Goal: Task Accomplishment & Management: Complete application form

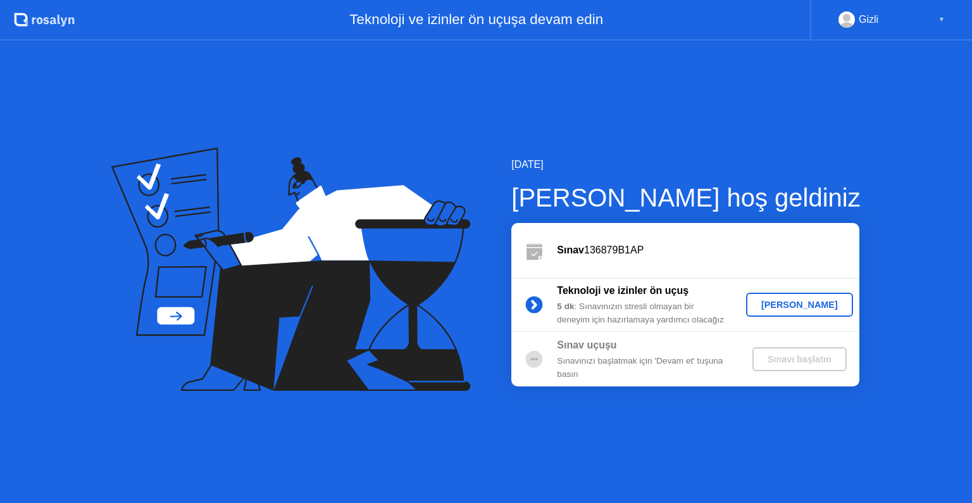
click at [784, 308] on div "[PERSON_NAME]" at bounding box center [799, 304] width 97 height 10
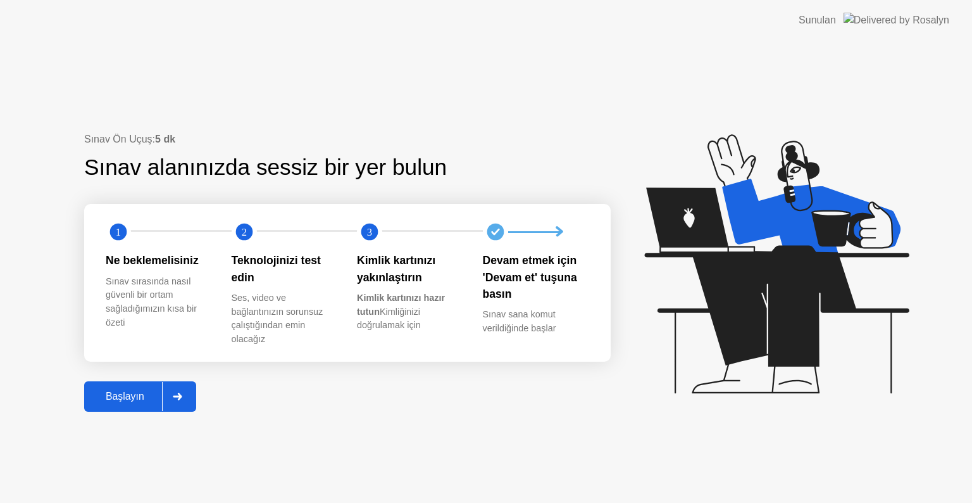
click at [116, 398] on div "Başlayın" at bounding box center [125, 396] width 74 height 11
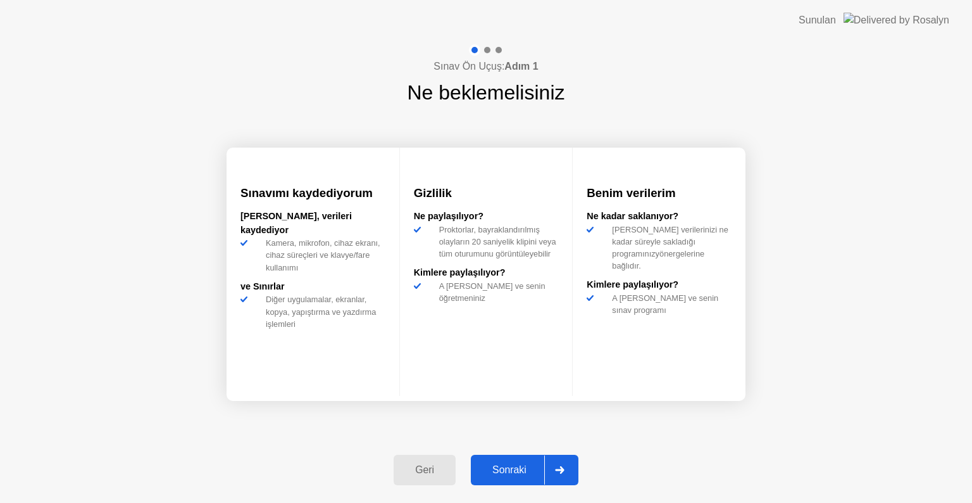
click at [503, 469] on div "Sonraki" at bounding box center [510, 469] width 70 height 11
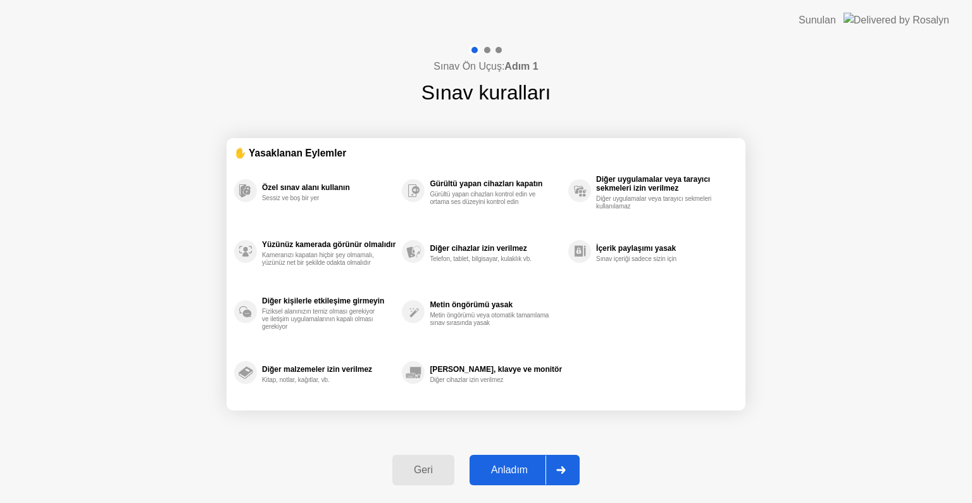
click at [504, 473] on div "Anladım" at bounding box center [509, 469] width 72 height 11
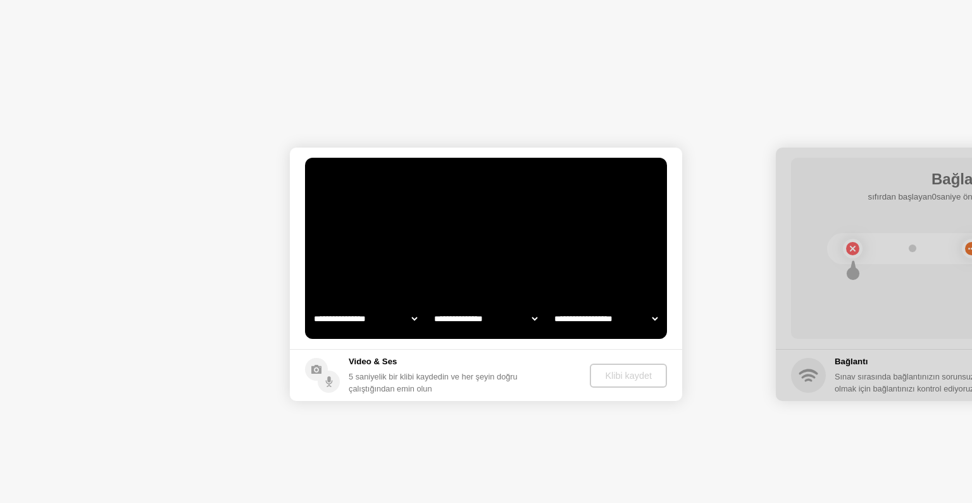
select select "**********"
select select "*******"
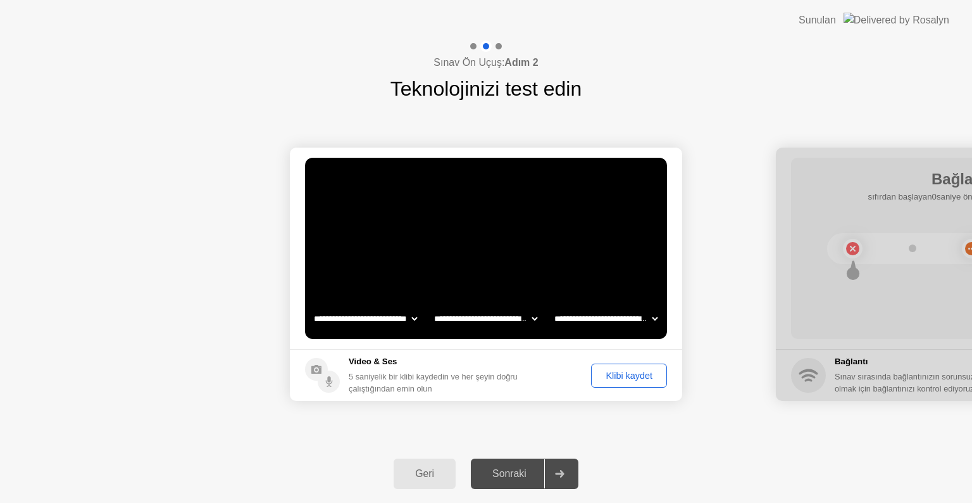
click at [628, 380] on div "Klibi kaydet" at bounding box center [629, 375] width 67 height 10
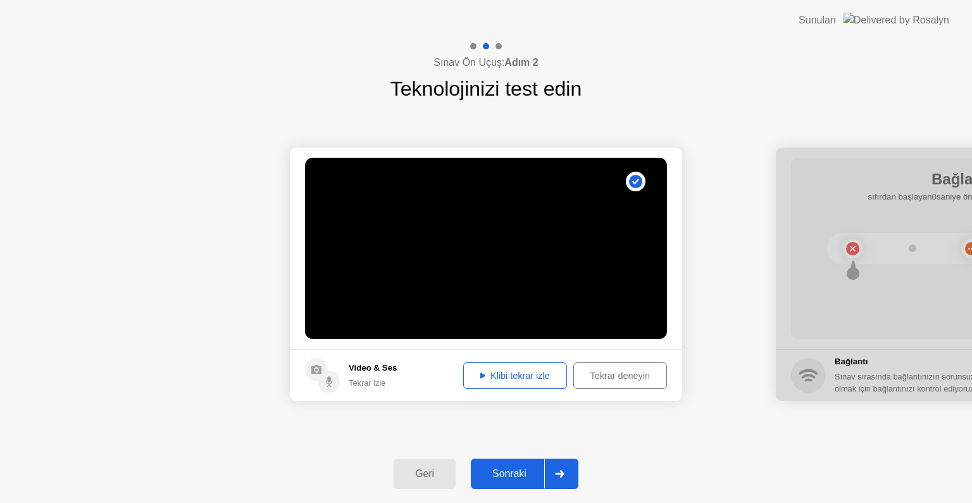
click at [524, 468] on div "Sonraki" at bounding box center [510, 473] width 70 height 11
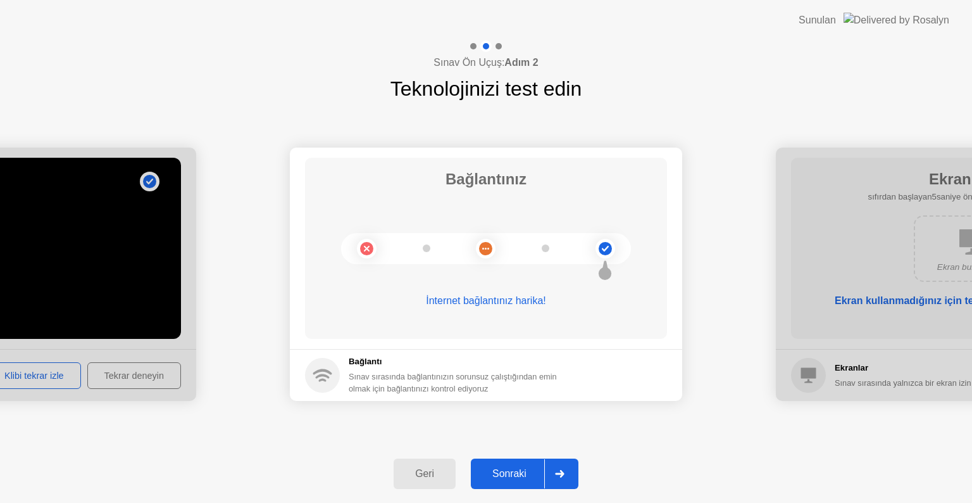
click at [509, 479] on div "Sonraki" at bounding box center [510, 473] width 70 height 11
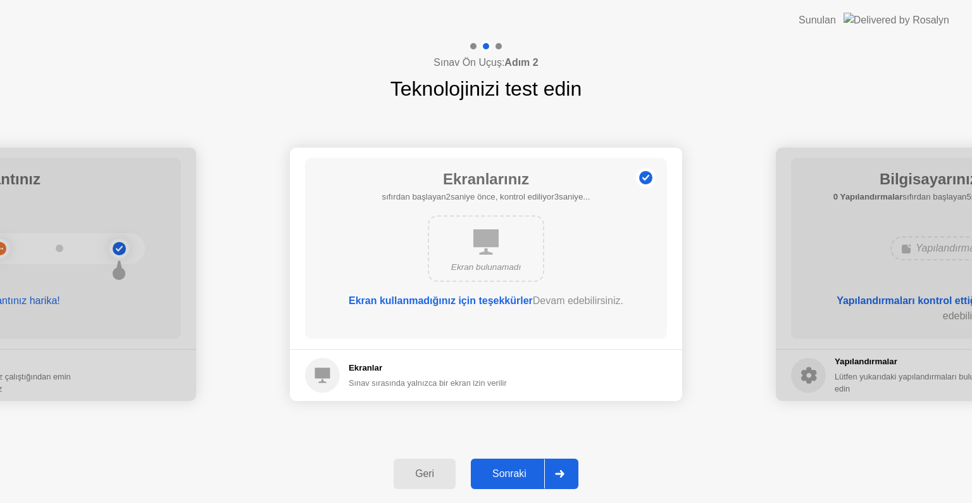
click at [511, 473] on div "Sonraki" at bounding box center [510, 473] width 70 height 11
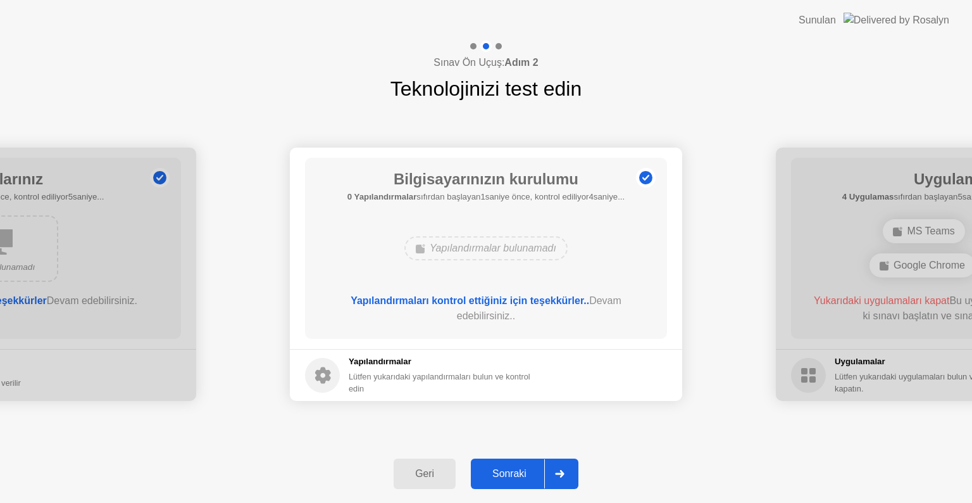
click at [510, 470] on div "Sonraki" at bounding box center [510, 473] width 70 height 11
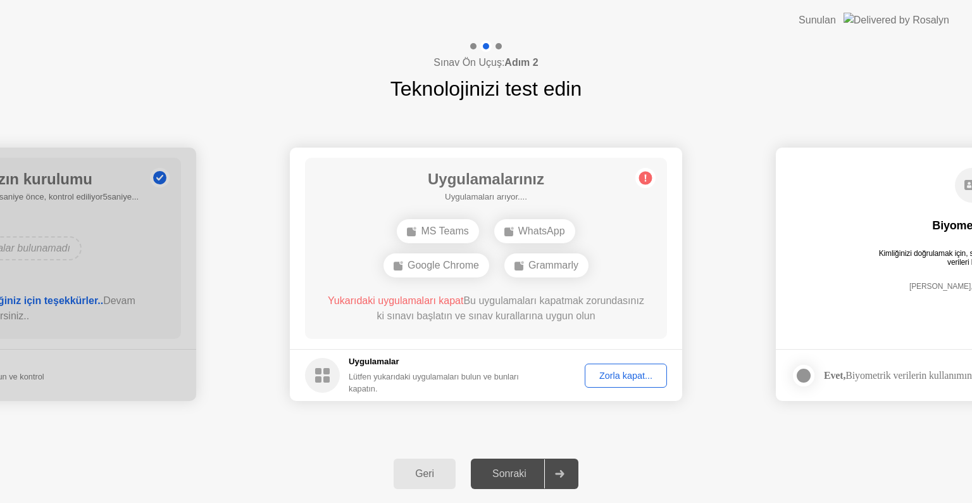
click at [619, 375] on div "Zorla kapat..." at bounding box center [625, 375] width 73 height 10
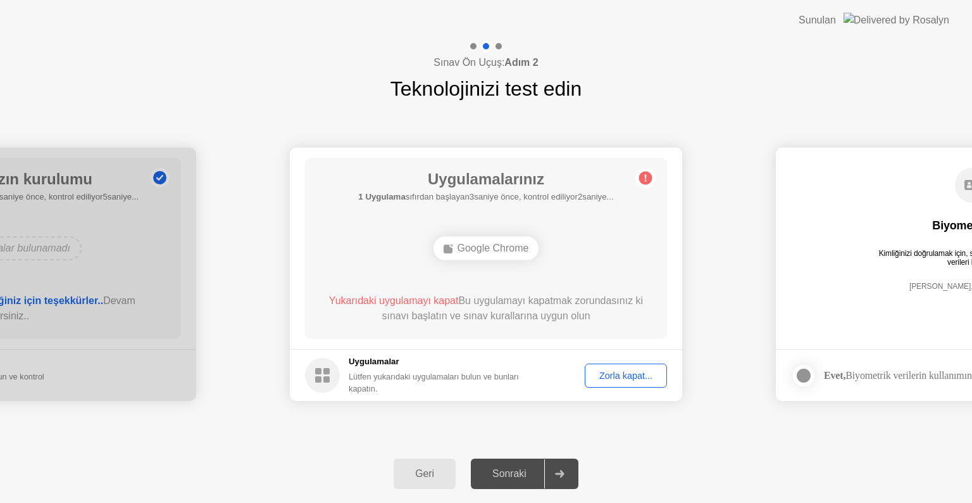
click at [627, 379] on div "Zorla kapat..." at bounding box center [625, 375] width 73 height 10
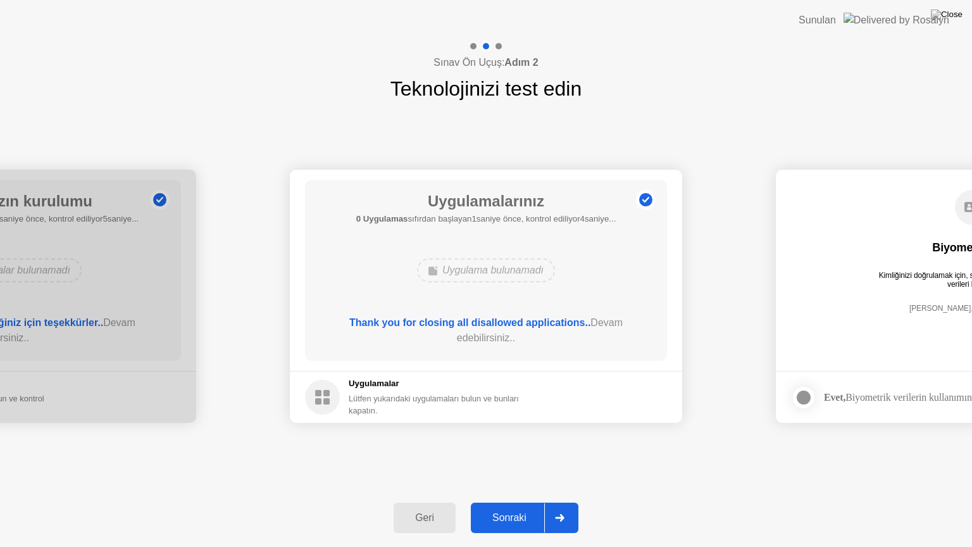
click at [508, 502] on div "Sonraki" at bounding box center [510, 517] width 70 height 11
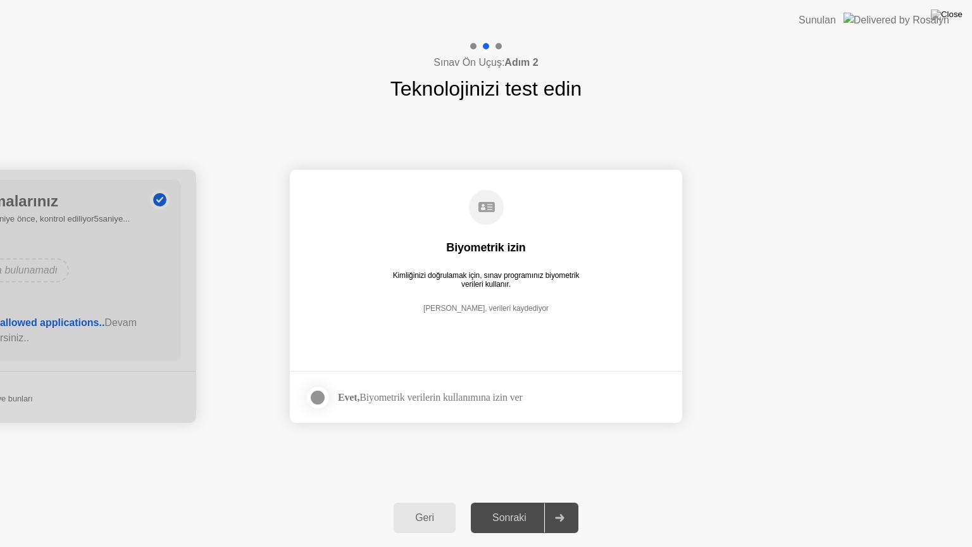
click at [318, 398] on div at bounding box center [317, 397] width 15 height 15
click at [506, 502] on div "Sonraki" at bounding box center [510, 517] width 70 height 11
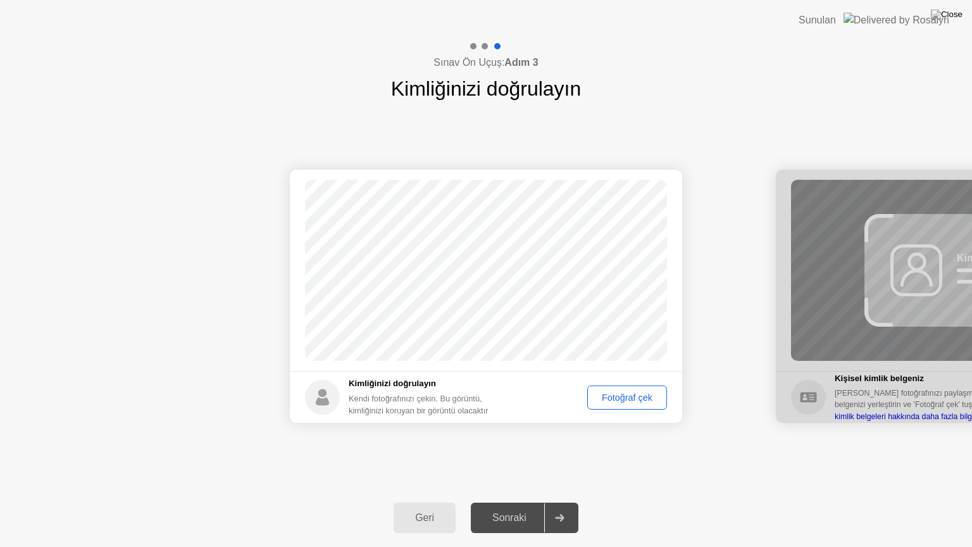
click at [613, 395] on div "Fotoğraf çek" at bounding box center [627, 397] width 71 height 10
click at [524, 502] on div "Sonraki" at bounding box center [510, 517] width 70 height 11
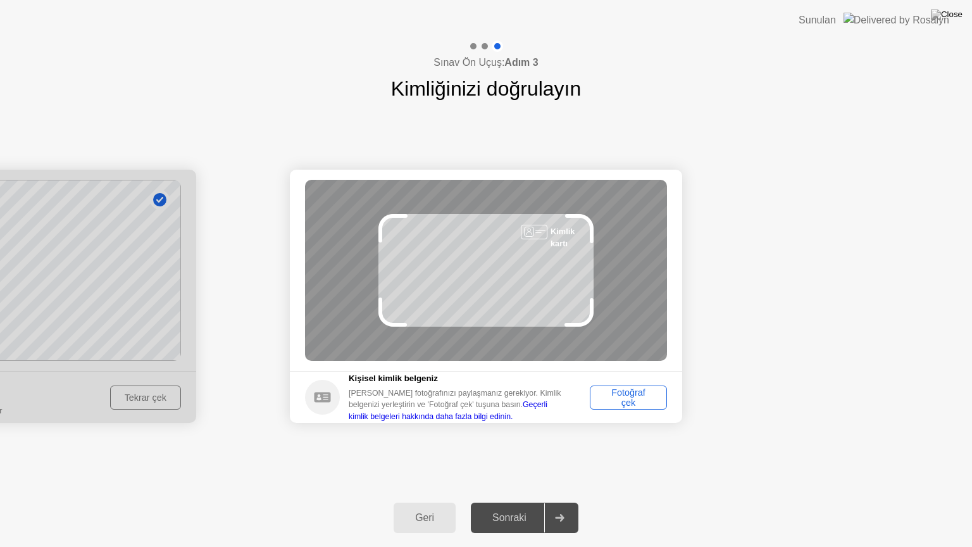
click at [615, 398] on div "Fotoğraf çek" at bounding box center [628, 397] width 68 height 20
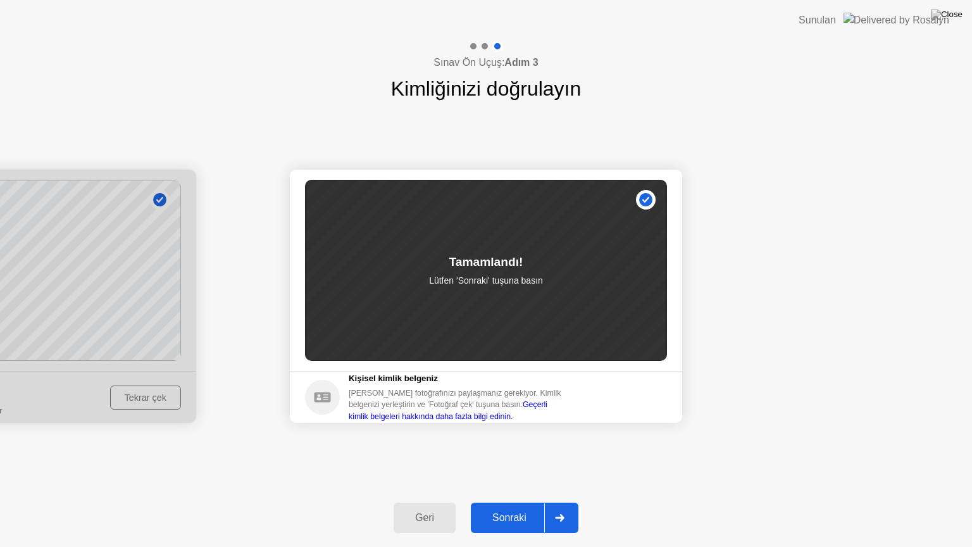
click at [514, 502] on div "Sonraki" at bounding box center [510, 517] width 70 height 11
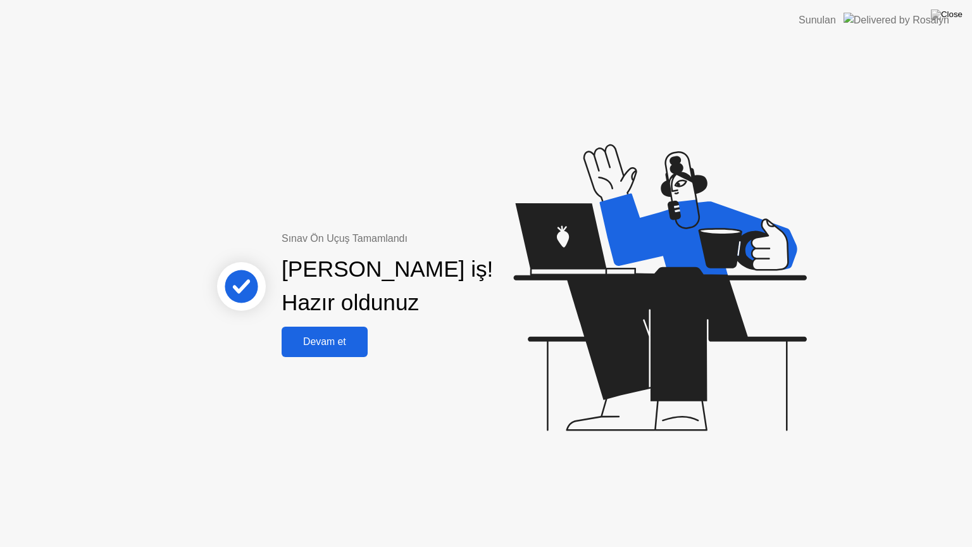
click at [306, 339] on div "Devam et" at bounding box center [324, 341] width 78 height 11
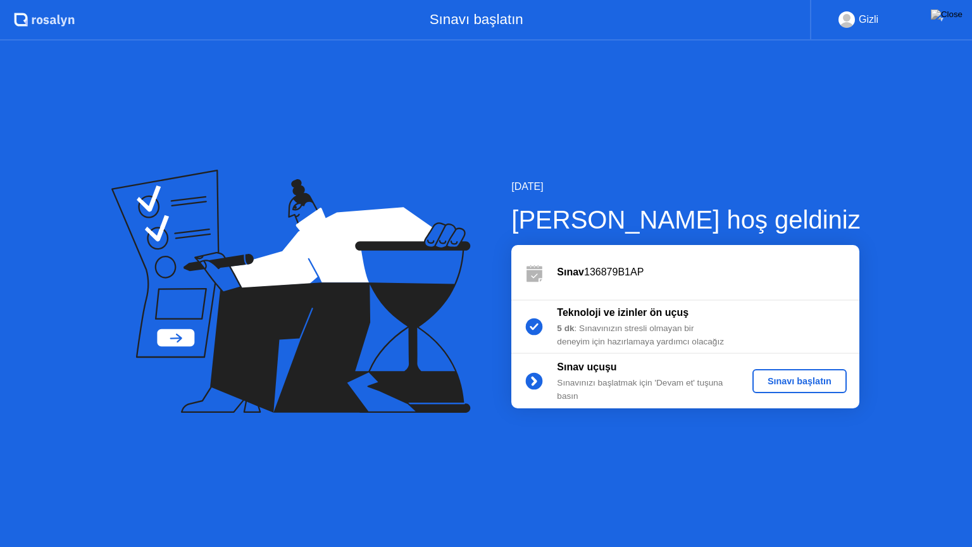
click at [786, 378] on div "Sınavı başlatın" at bounding box center [800, 381] width 84 height 10
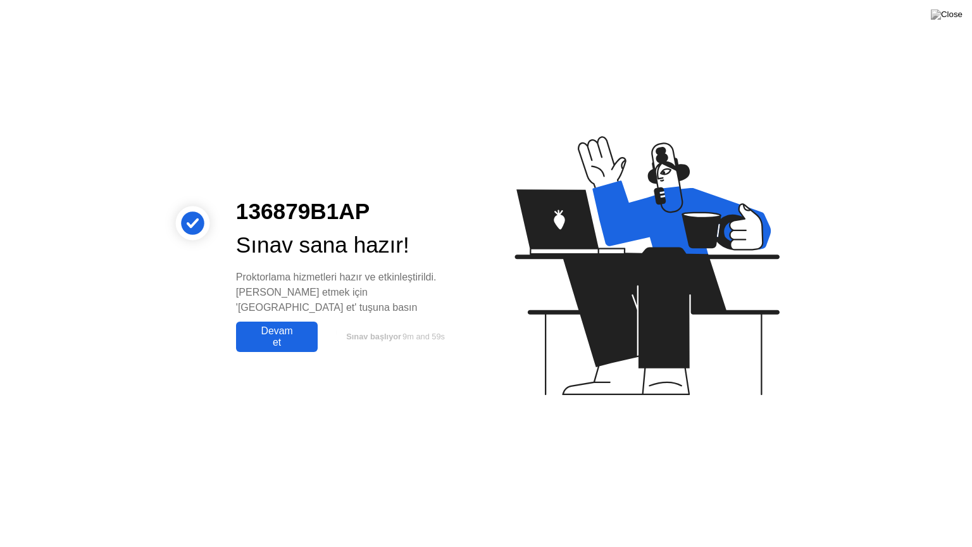
click at [288, 329] on div "Devam et" at bounding box center [277, 336] width 74 height 23
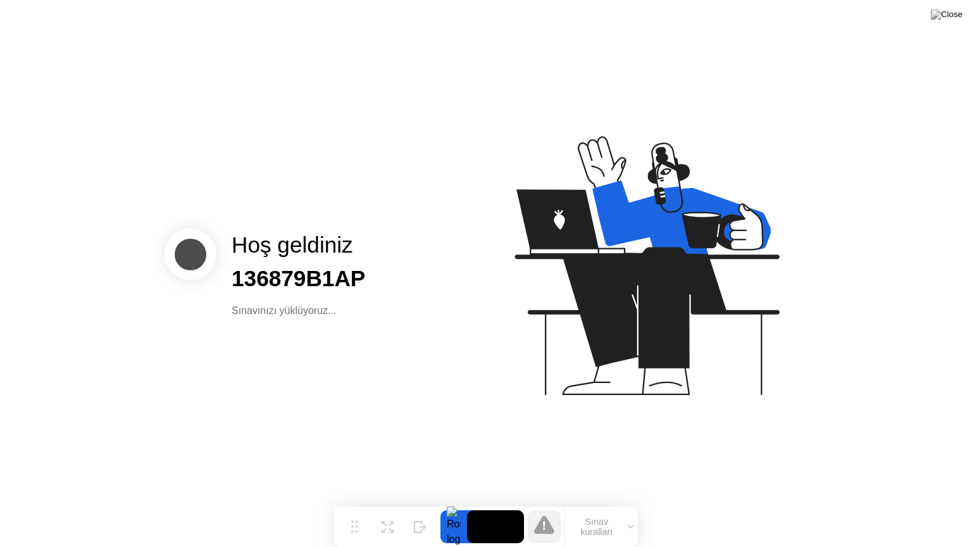
click at [288, 329] on div "Hoş geldiniz 136879B1AP Sınavınızı yüklüyoruz..." at bounding box center [486, 273] width 972 height 547
click at [329, 365] on div "Hoş geldiniz 136879B1AP Sınavınızı yüklüyoruz..." at bounding box center [486, 273] width 972 height 547
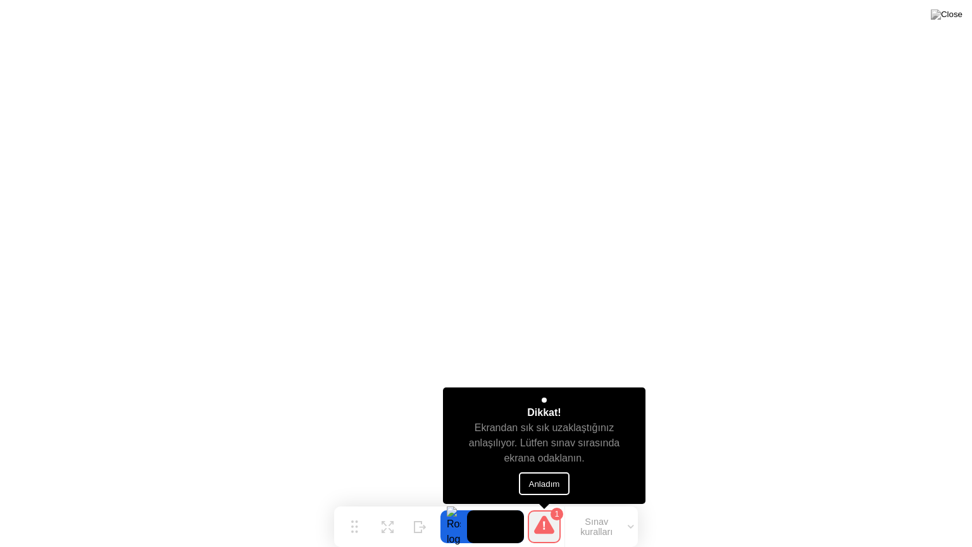
click at [536, 481] on button "Anladım" at bounding box center [544, 483] width 51 height 23
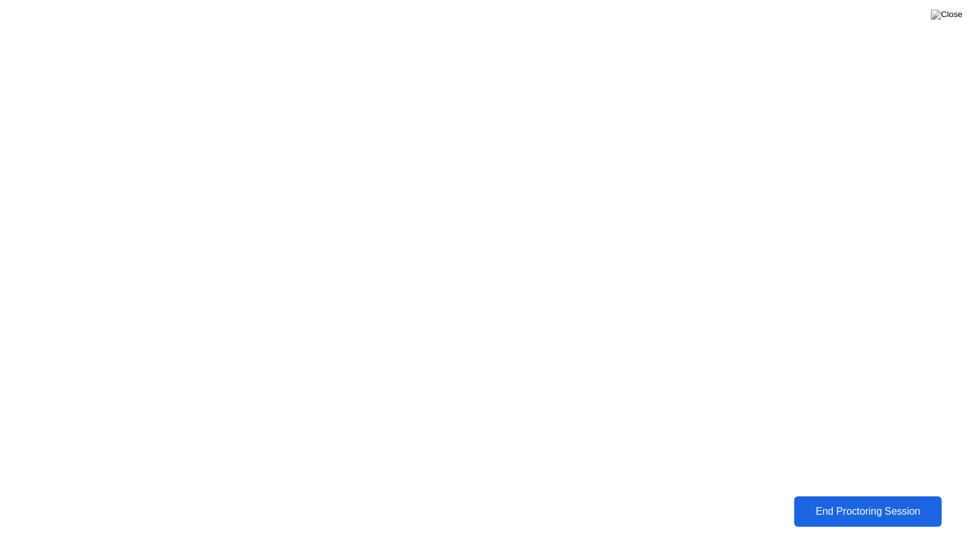
click at [888, 502] on button "End Proctoring Session" at bounding box center [868, 511] width 148 height 30
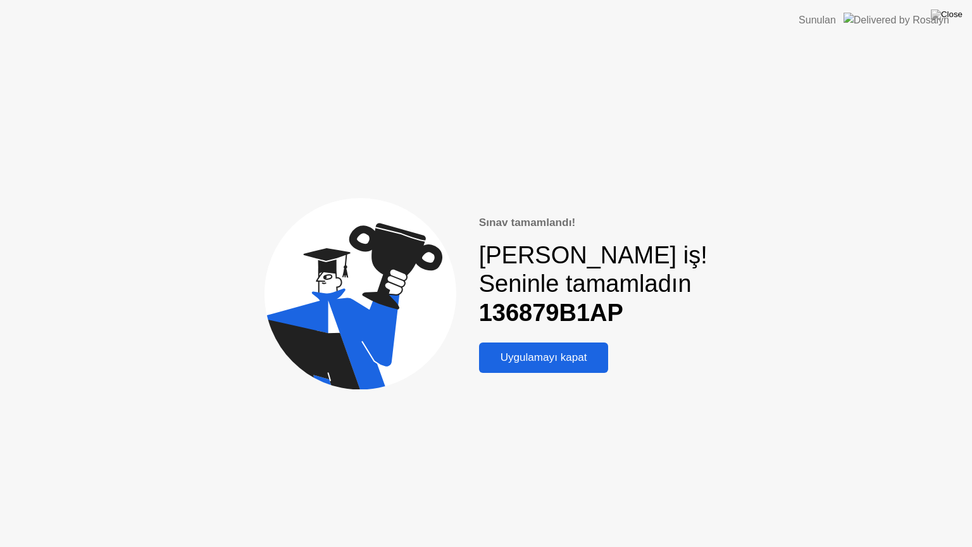
click at [587, 358] on div "Uygulamayı kapat" at bounding box center [544, 357] width 122 height 13
